Goal: Task Accomplishment & Management: Use online tool/utility

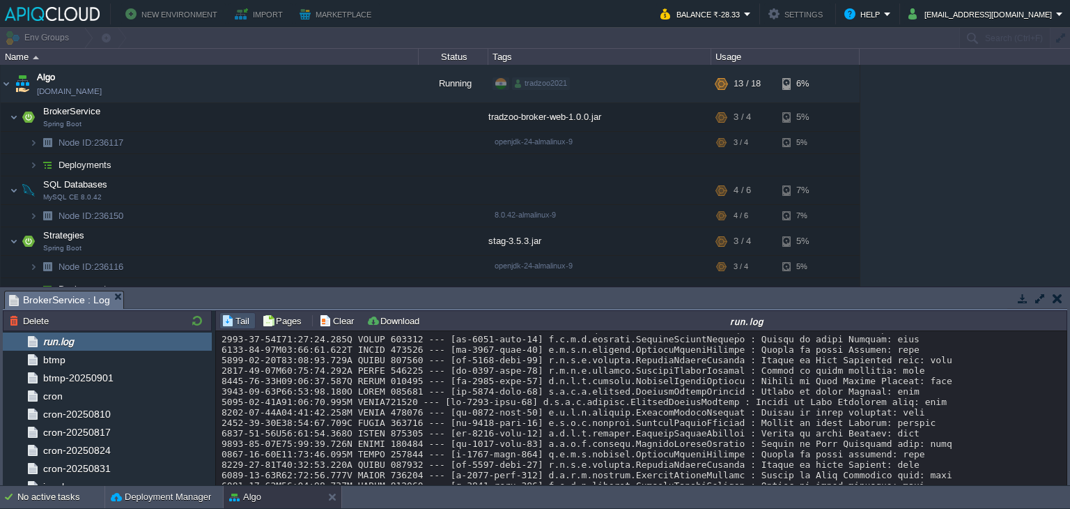
scroll to position [11752, 0]
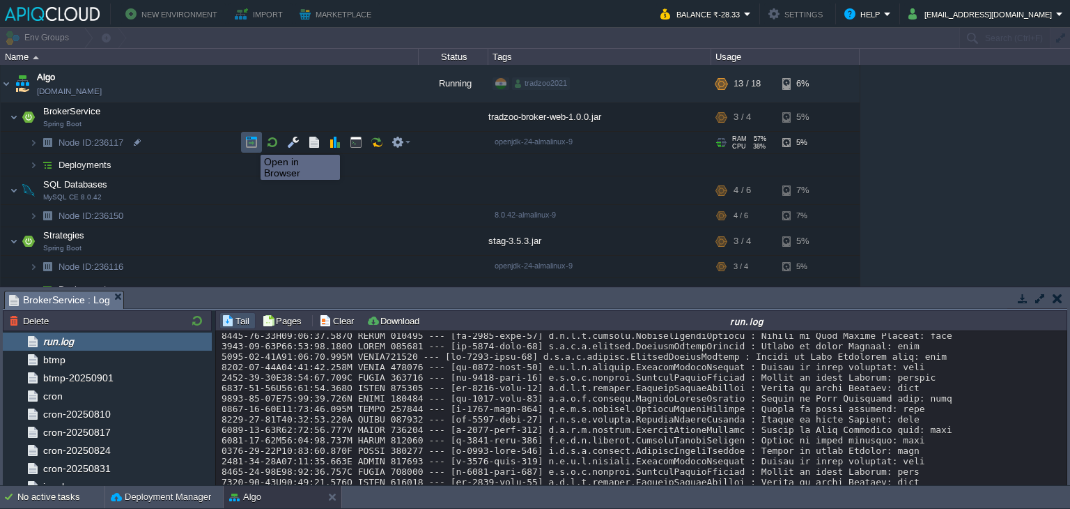
click at [250, 142] on button "button" at bounding box center [251, 142] width 13 height 13
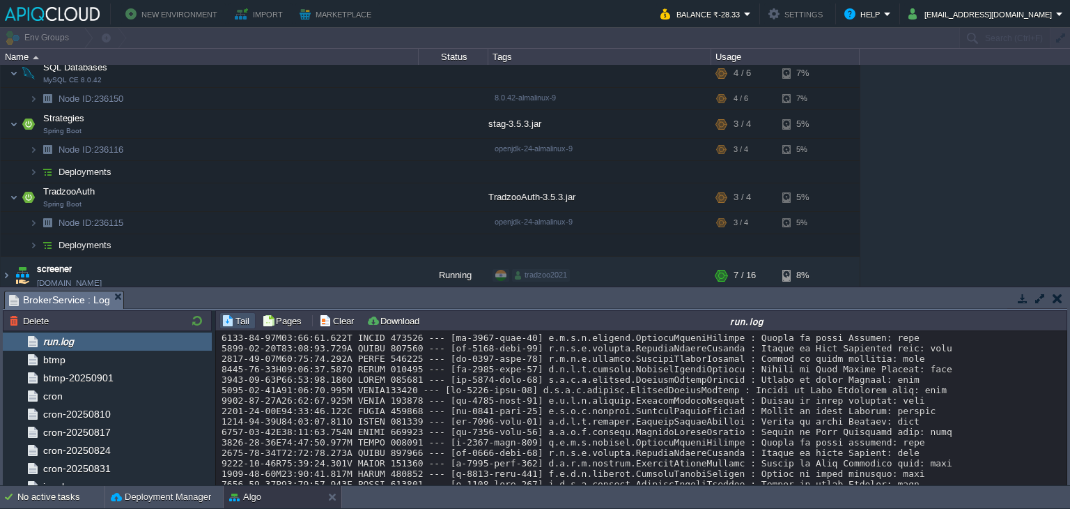
scroll to position [11720, 0]
click at [338, 325] on button "Clear" at bounding box center [338, 320] width 39 height 13
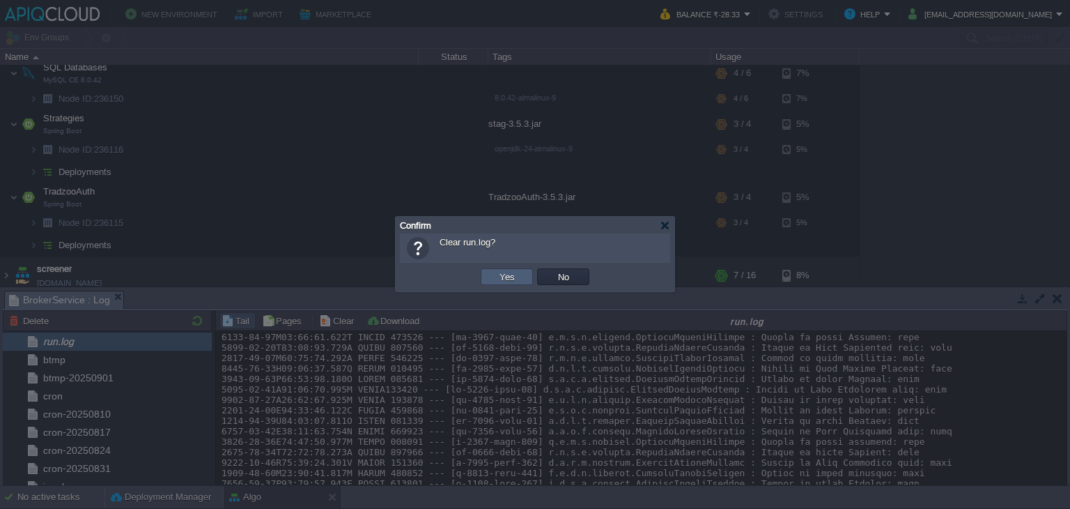
click at [519, 273] on td "Yes" at bounding box center [507, 276] width 52 height 17
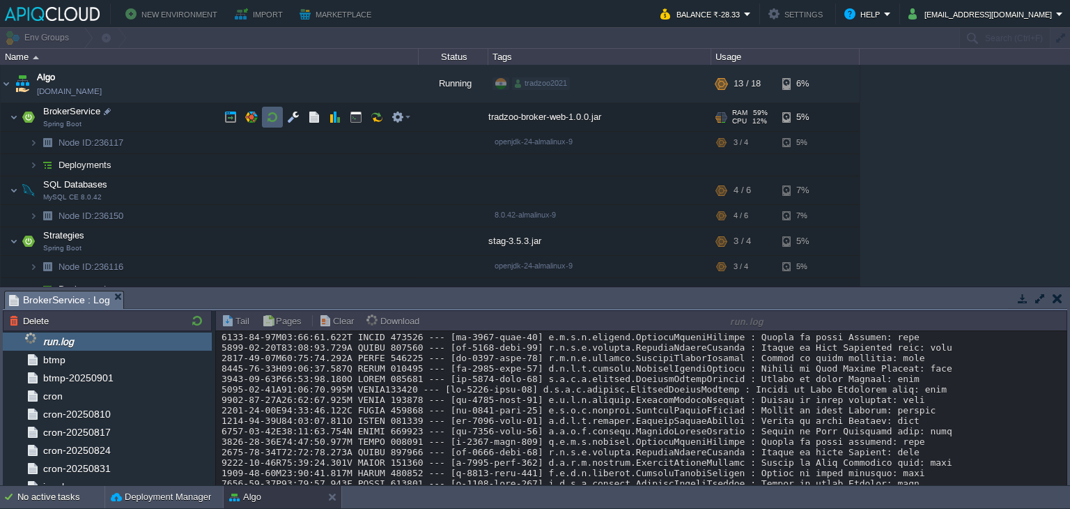
scroll to position [0, 0]
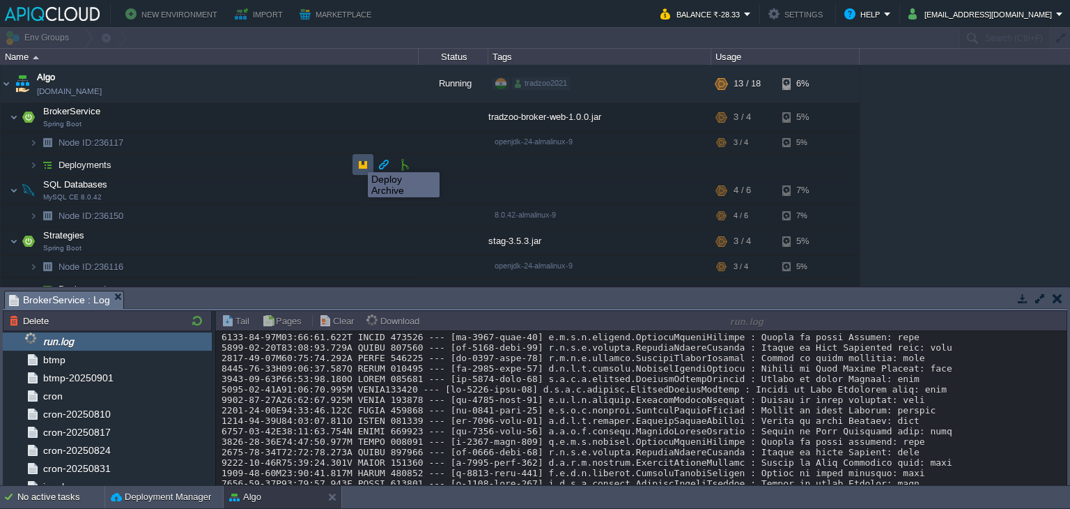
click at [358, 160] on button "button" at bounding box center [363, 164] width 13 height 13
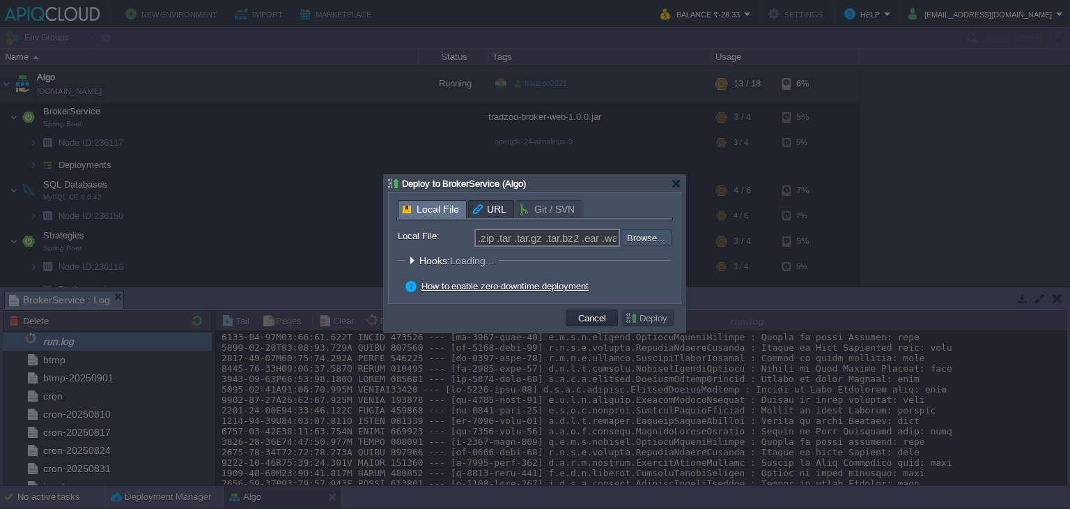
click at [658, 237] on input "file" at bounding box center [583, 237] width 176 height 17
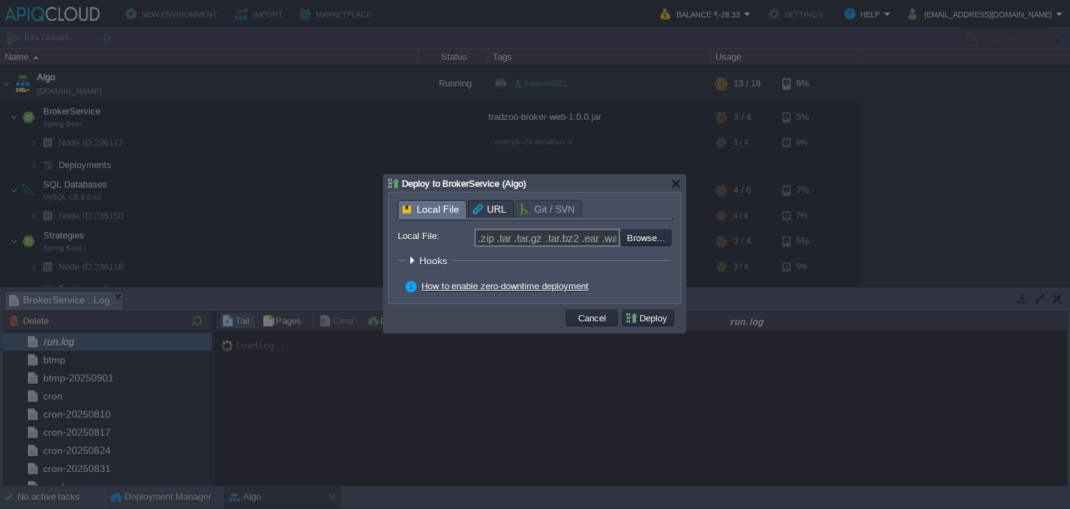
type input "C:\fakepath\tradzoo-broker-web-1.0.0.jar"
type input "tradzoo-broker-web-1.0.0.jar"
click at [649, 314] on button "Deploy" at bounding box center [648, 318] width 47 height 13
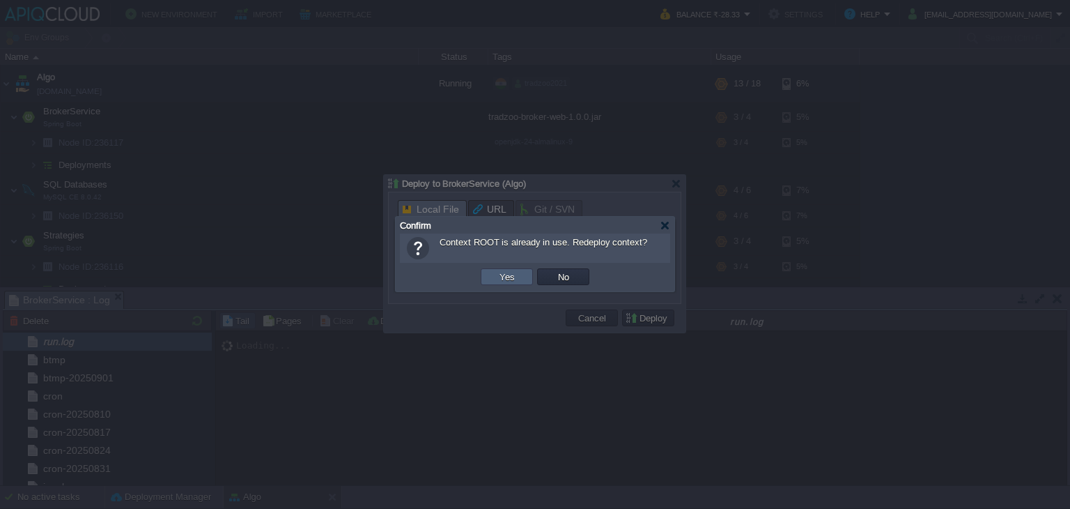
click at [520, 277] on td "Yes" at bounding box center [507, 276] width 52 height 17
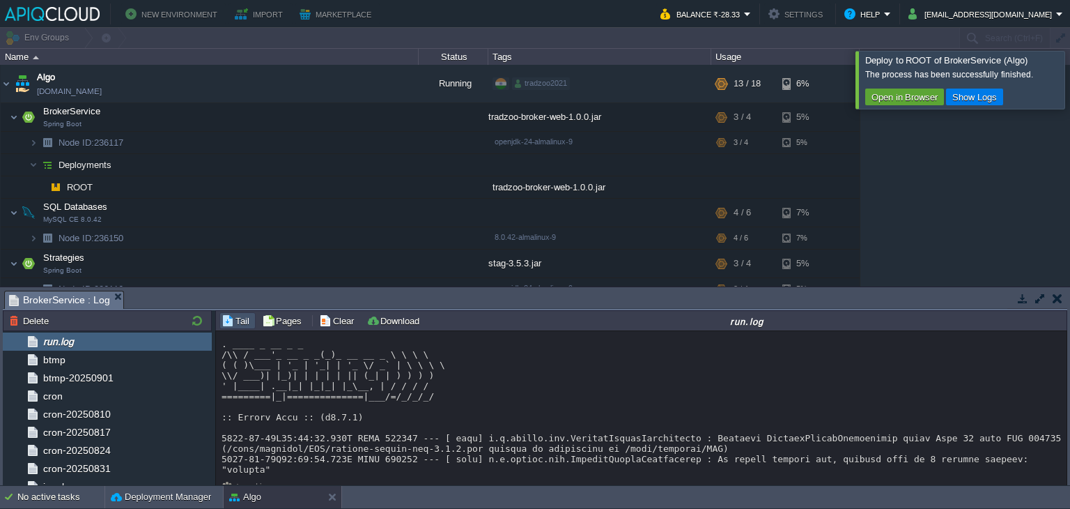
scroll to position [47, 0]
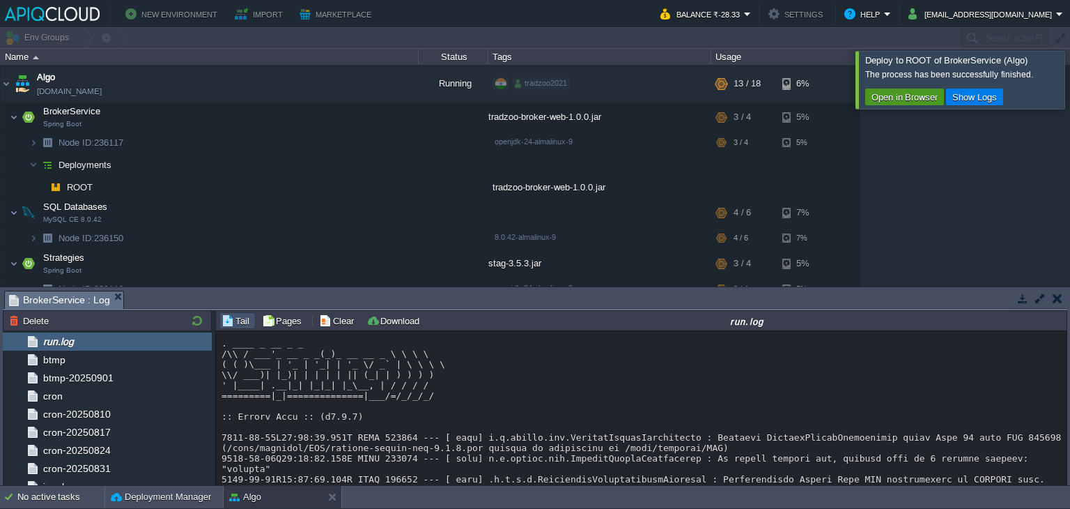
click at [920, 100] on button "Open in Browser" at bounding box center [905, 97] width 75 height 13
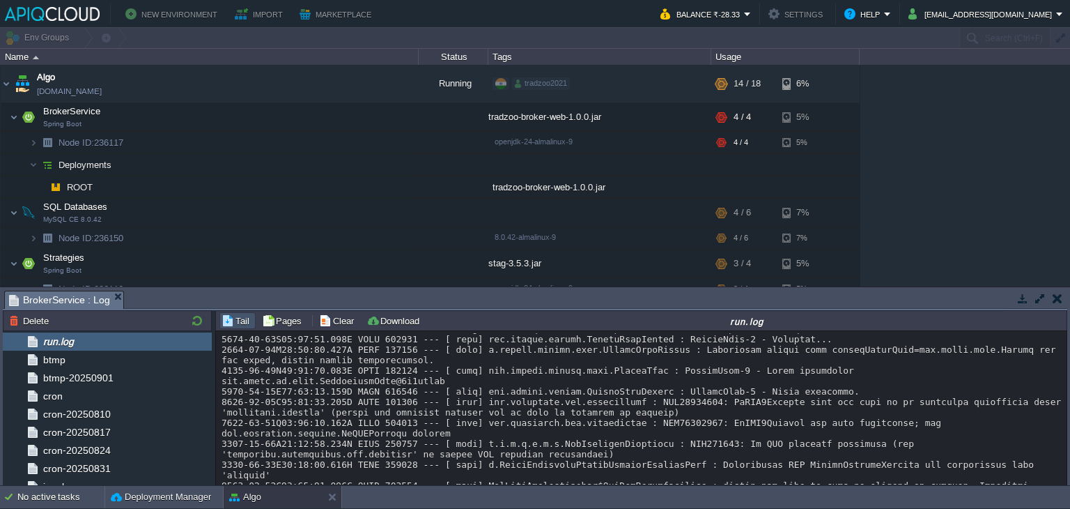
scroll to position [439, 0]
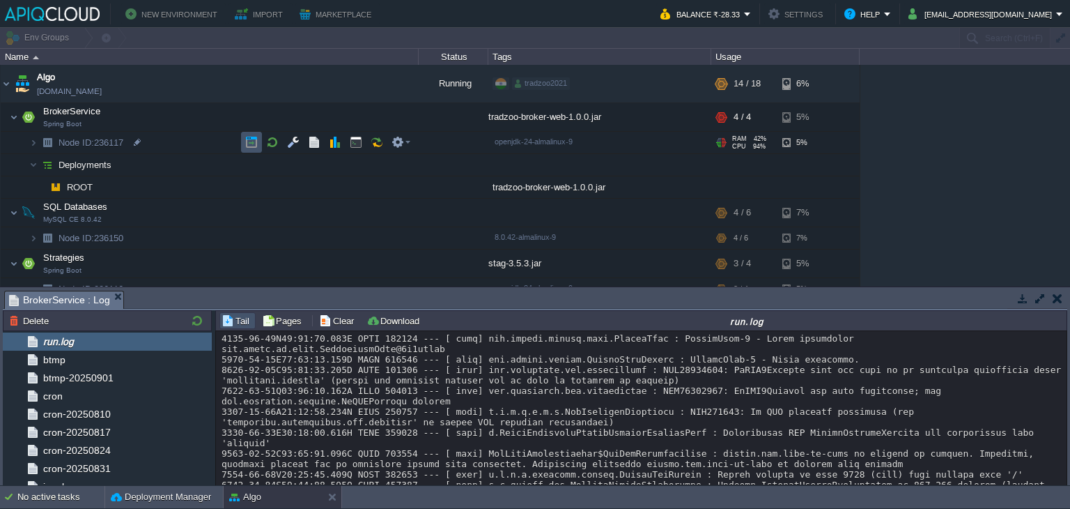
click at [255, 141] on button "button" at bounding box center [251, 142] width 13 height 13
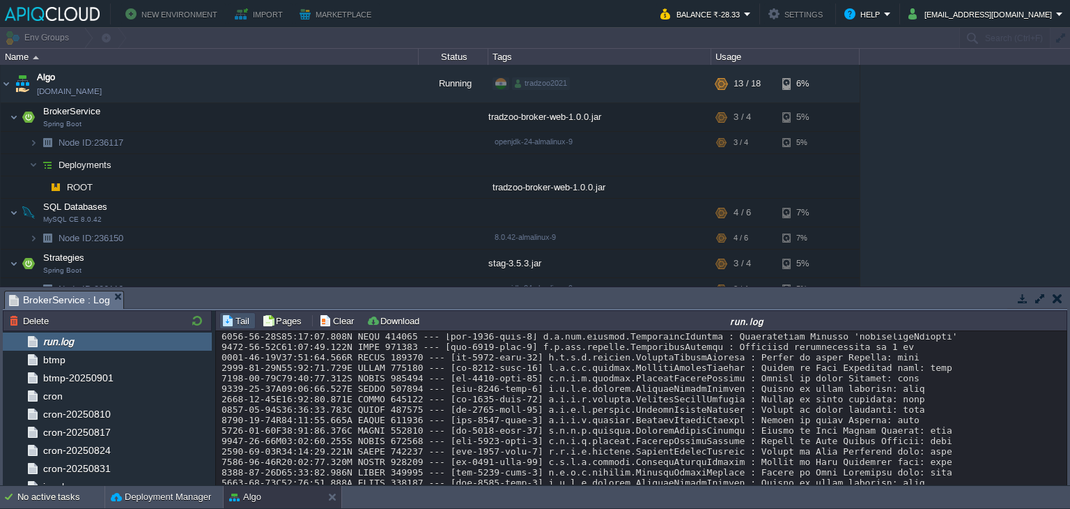
scroll to position [640, 0]
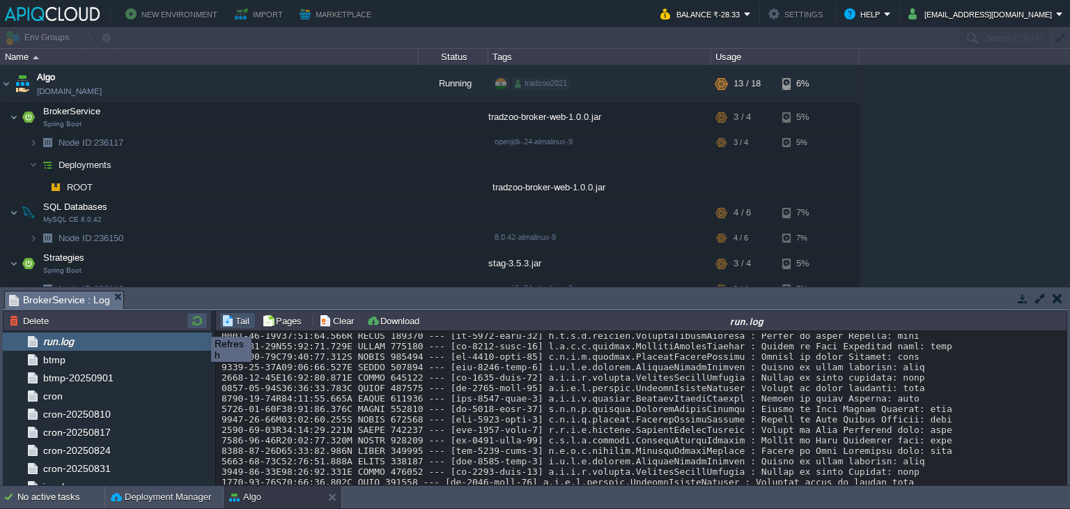
click at [201, 324] on button "button" at bounding box center [197, 320] width 17 height 13
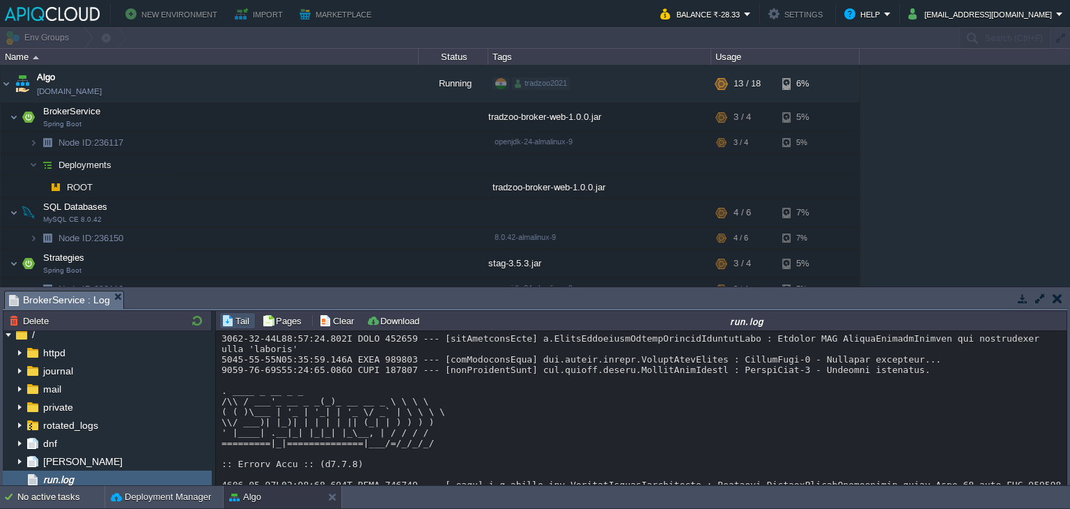
scroll to position [672, 0]
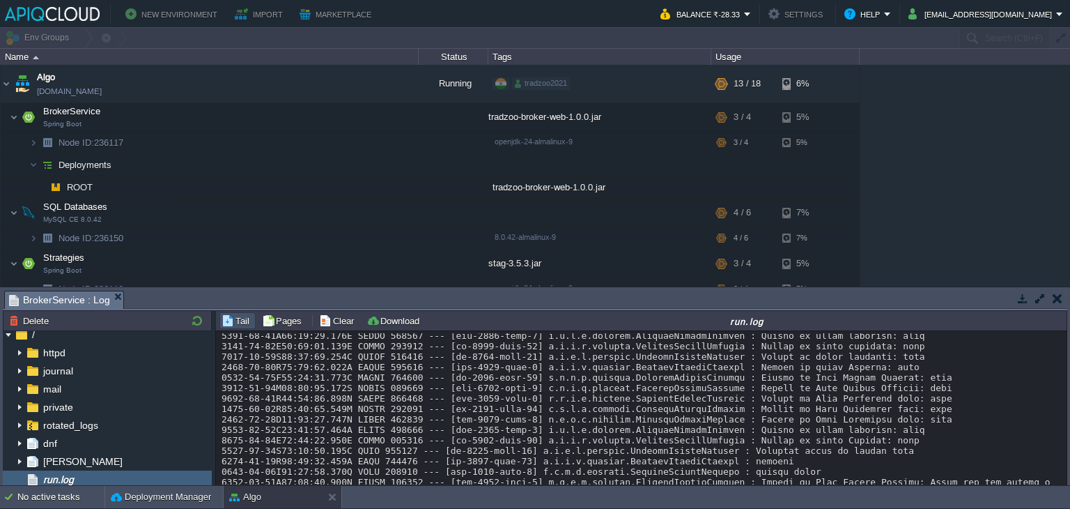
click at [989, 498] on div "Loading..." at bounding box center [642, 501] width 841 height 7
